Goal: Find specific page/section: Find specific page/section

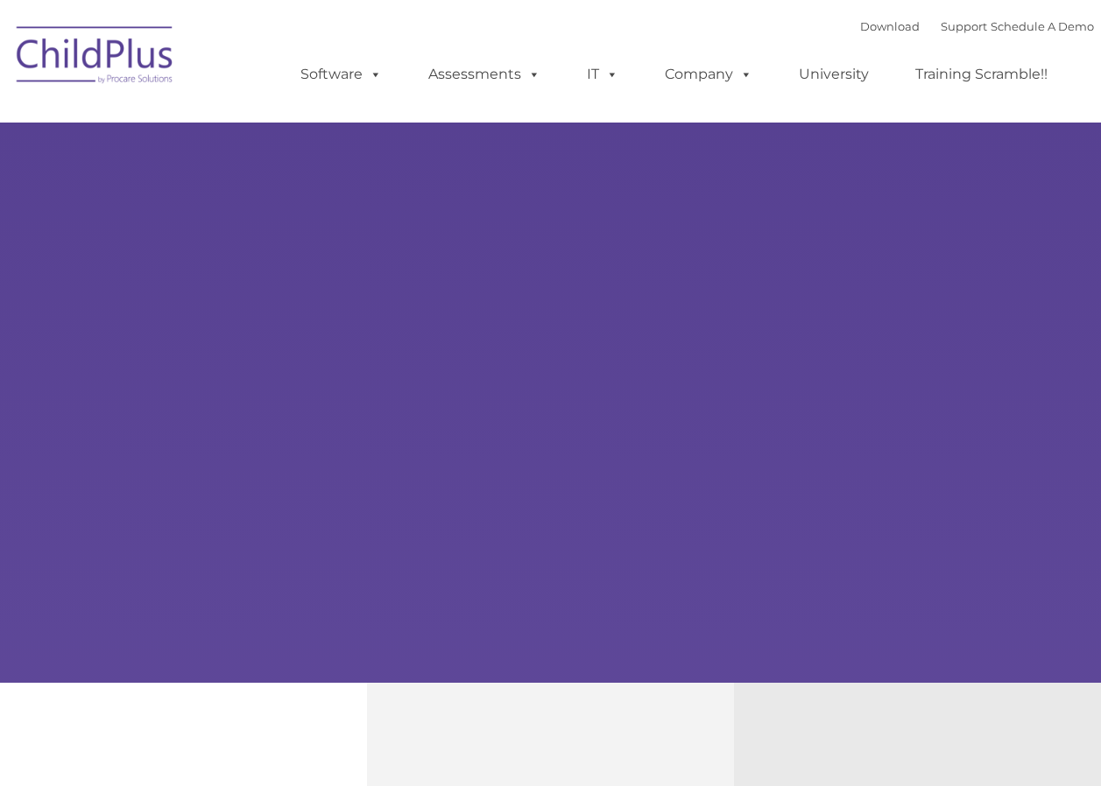
select select "MEDIUM"
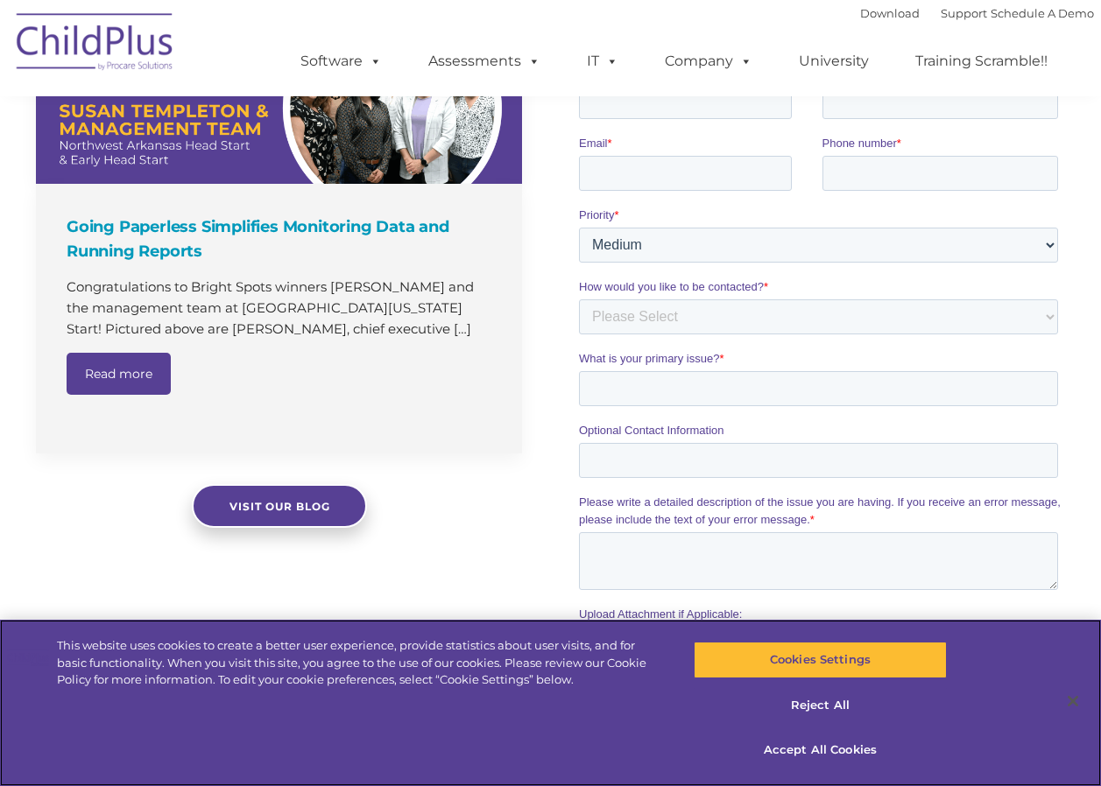
scroll to position [1274, 0]
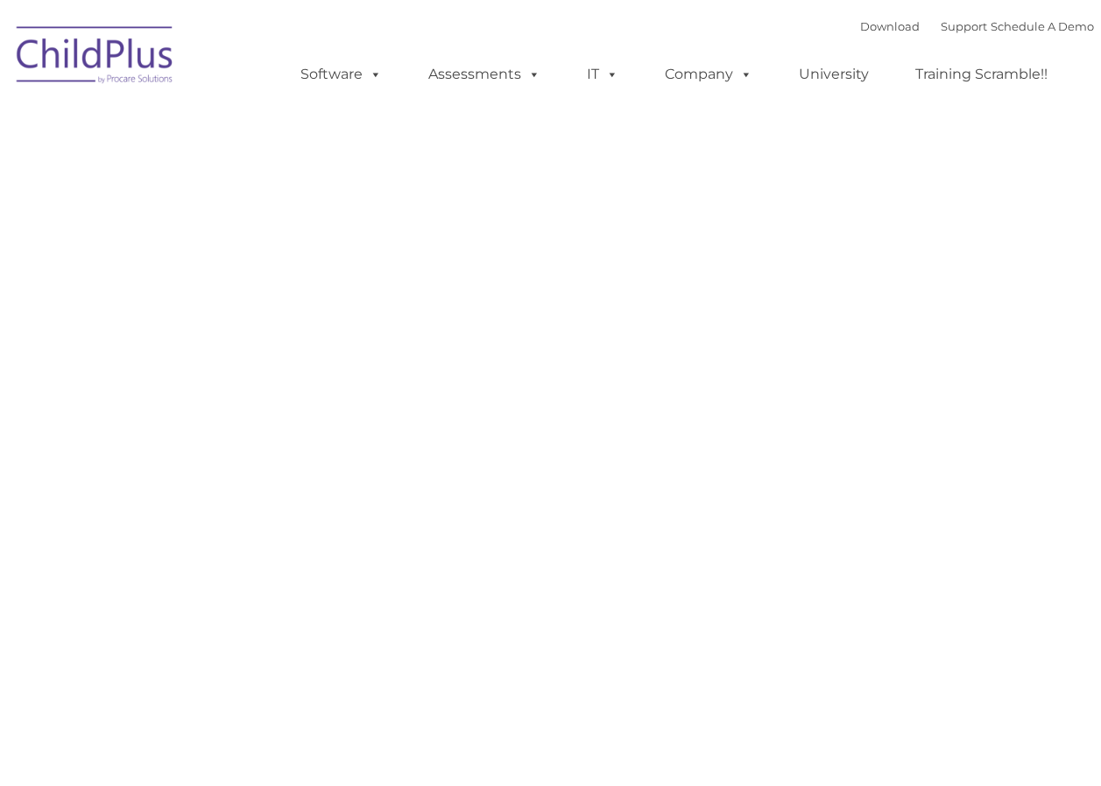
type input ""
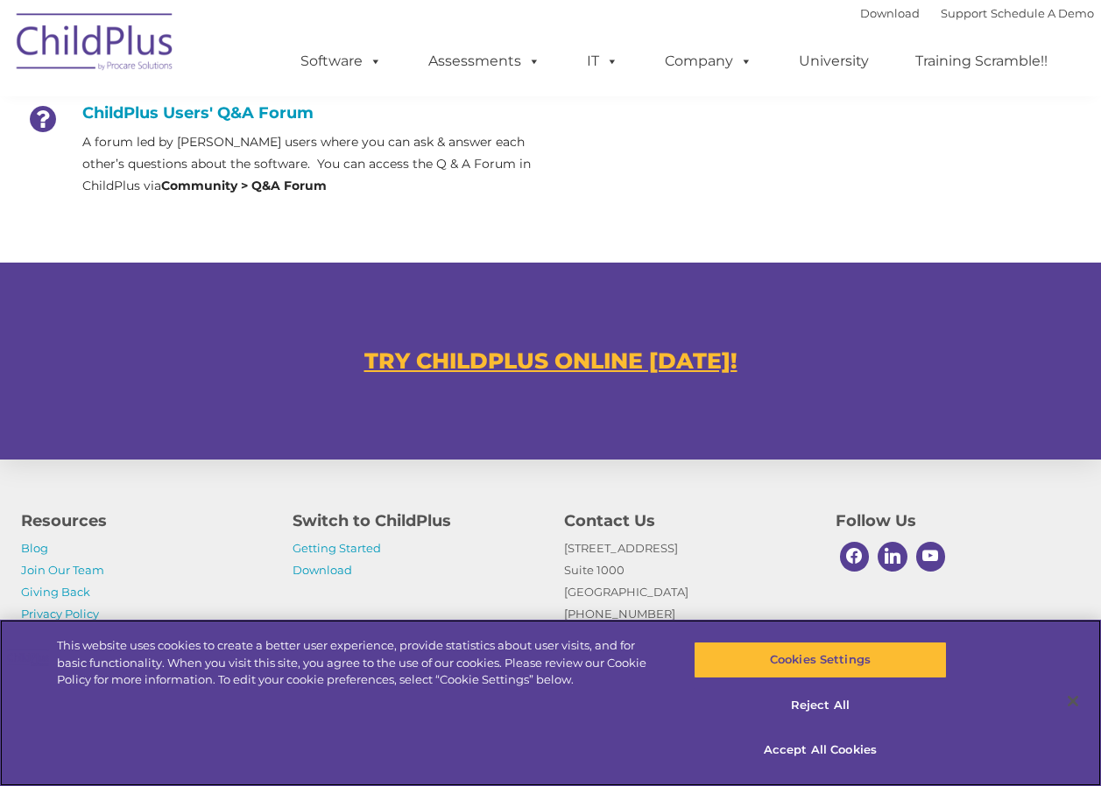
scroll to position [938, 0]
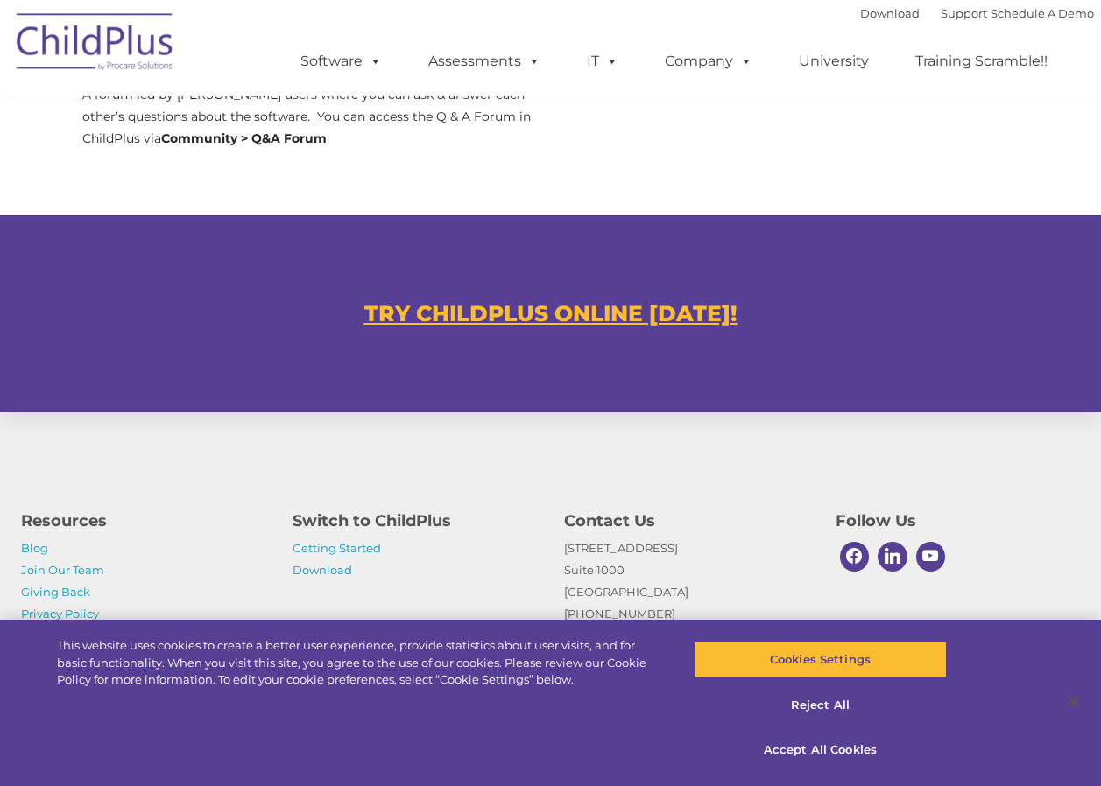
click at [610, 318] on u "TRY CHILDPLUS ONLINE [DATE]!" at bounding box center [550, 313] width 373 height 26
